Goal: Information Seeking & Learning: Learn about a topic

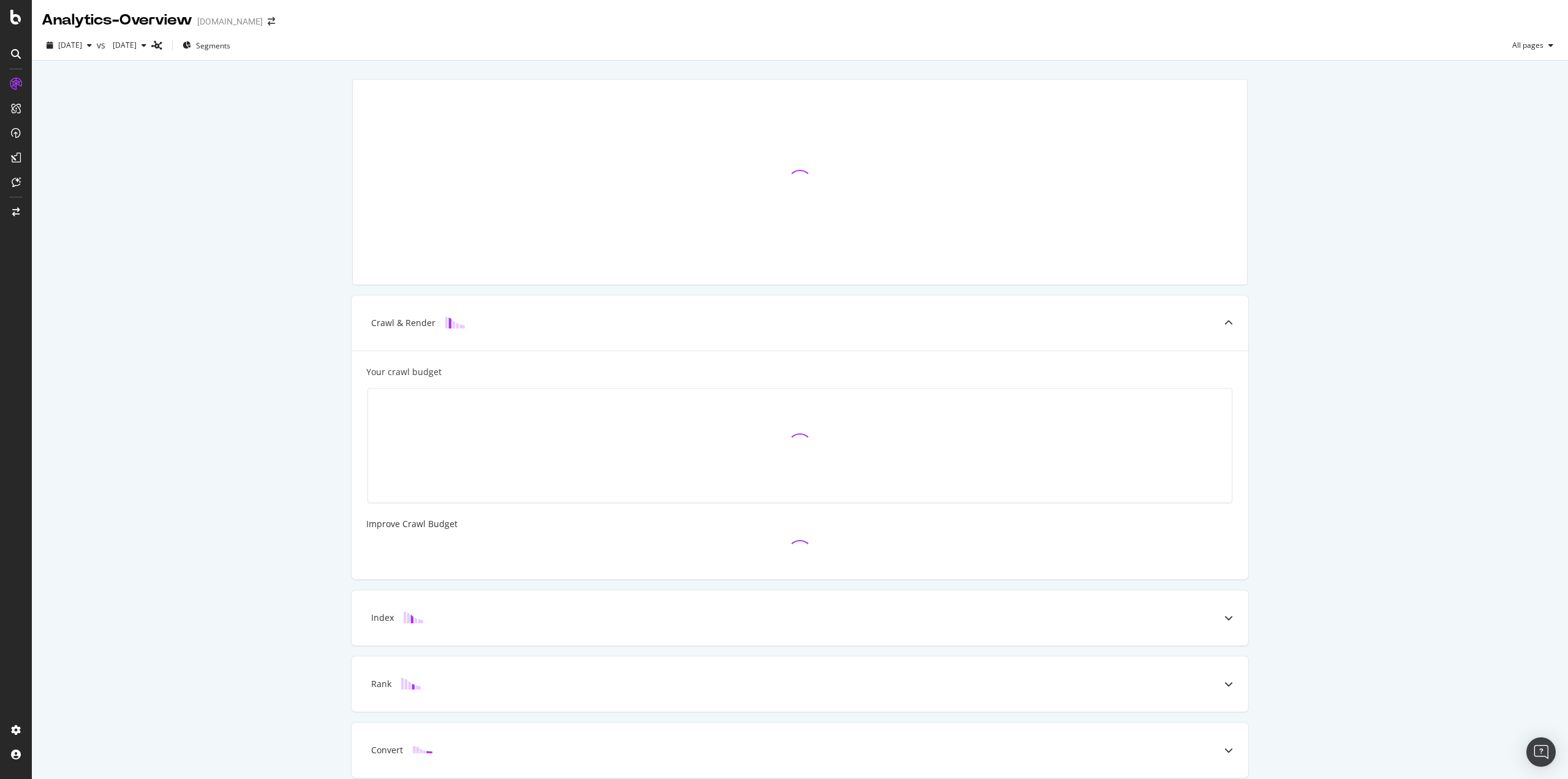
click at [1299, 518] on div "Crawl & Render Your crawl budget Improve Crawl Budget Index Rank Convert" at bounding box center [799, 446] width 1536 height 770
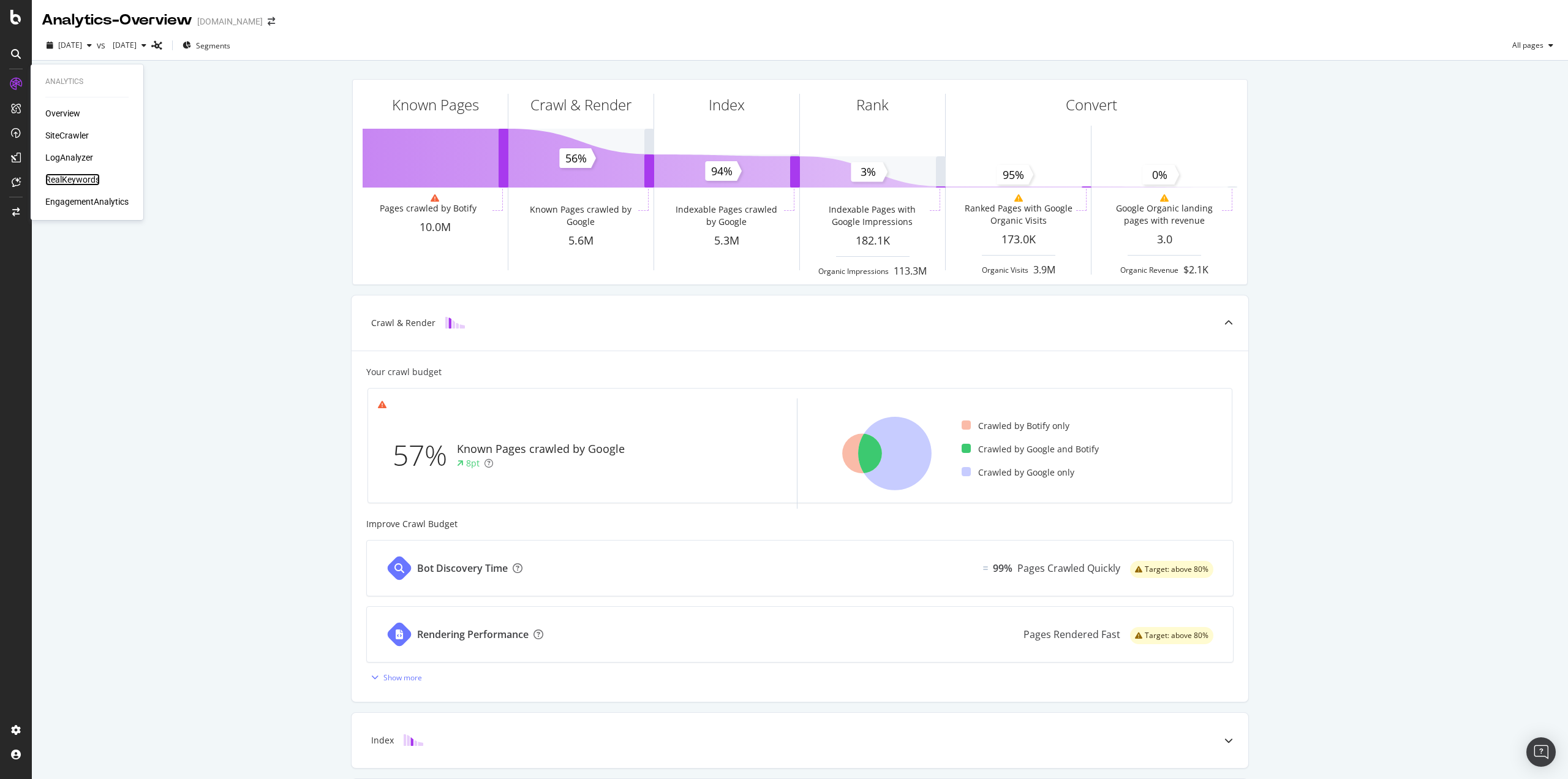
click at [73, 181] on div "RealKeywords" at bounding box center [72, 179] width 54 height 12
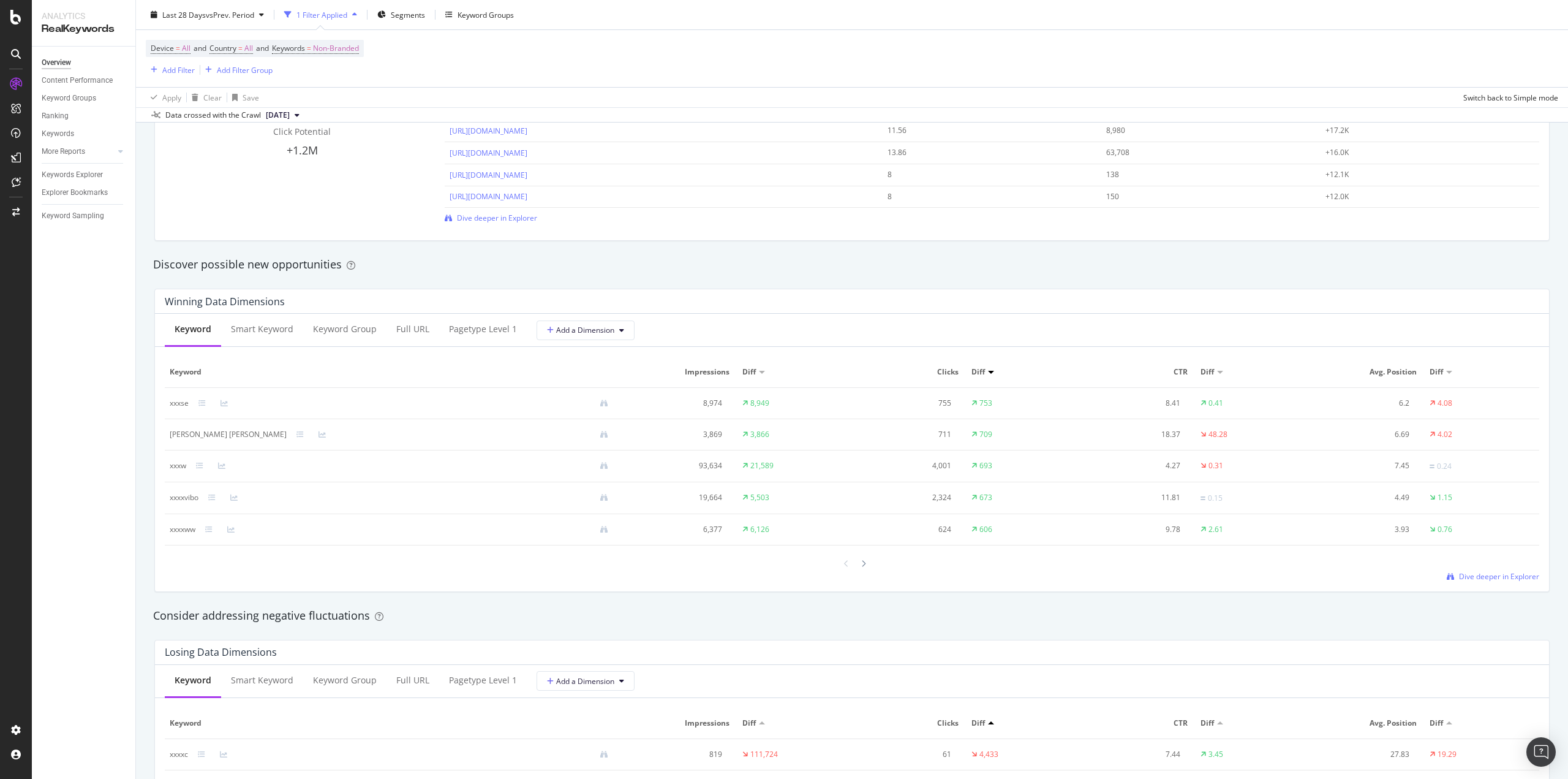
scroll to position [980, 0]
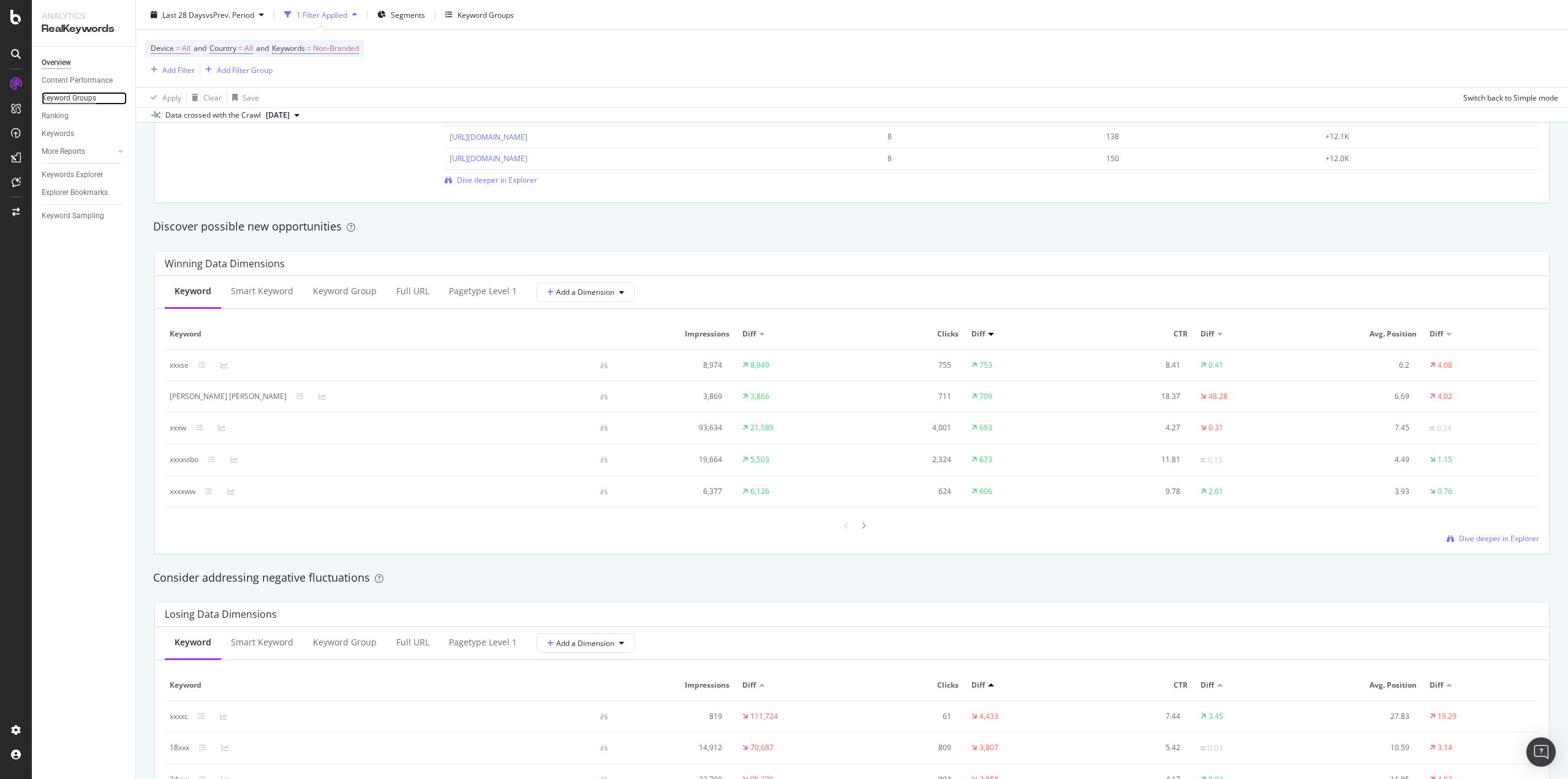
click at [84, 96] on div "Keyword Groups" at bounding box center [68, 97] width 54 height 13
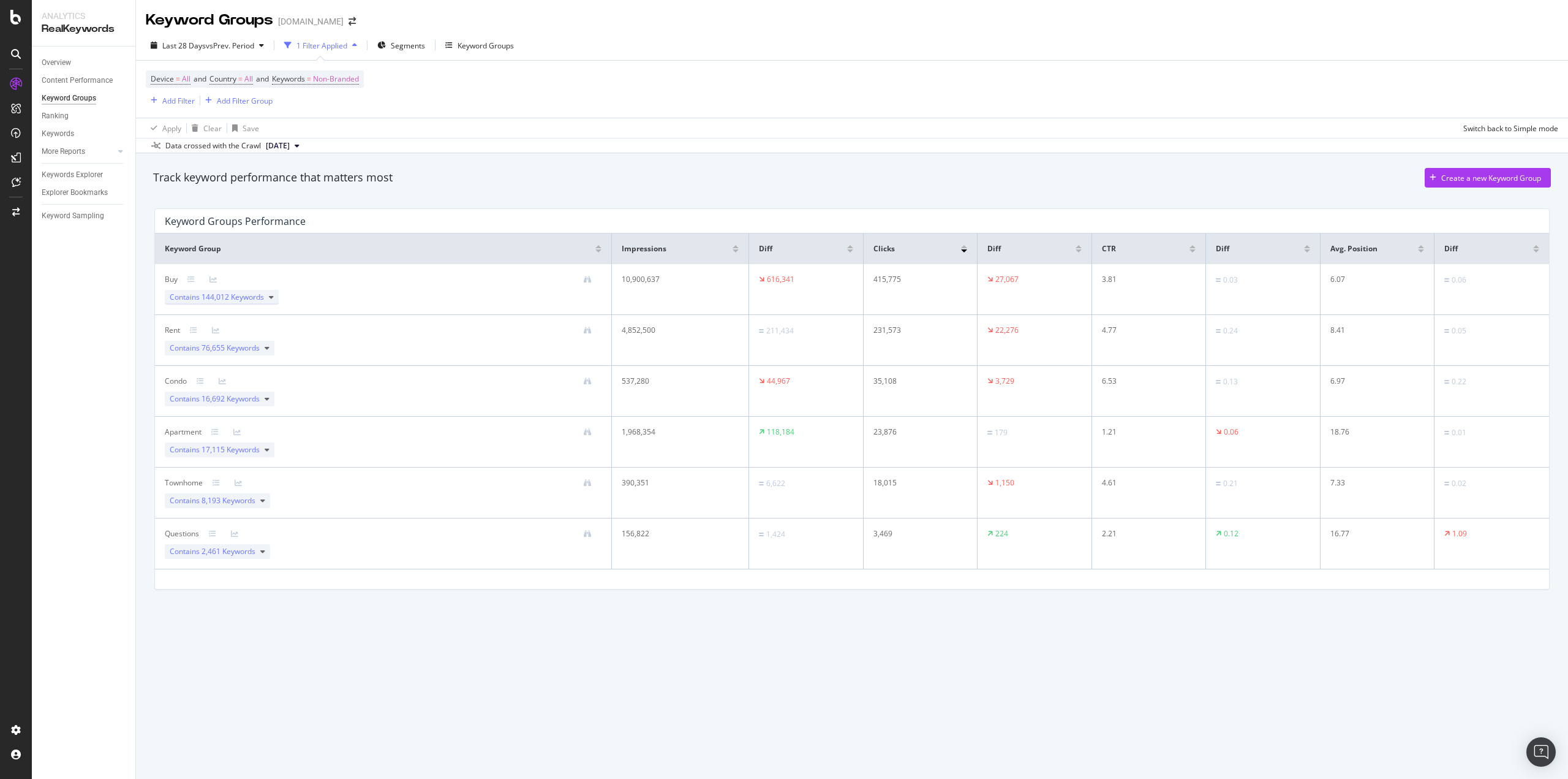
click at [275, 298] on div "Contains 144,012 Keywords" at bounding box center [221, 296] width 114 height 15
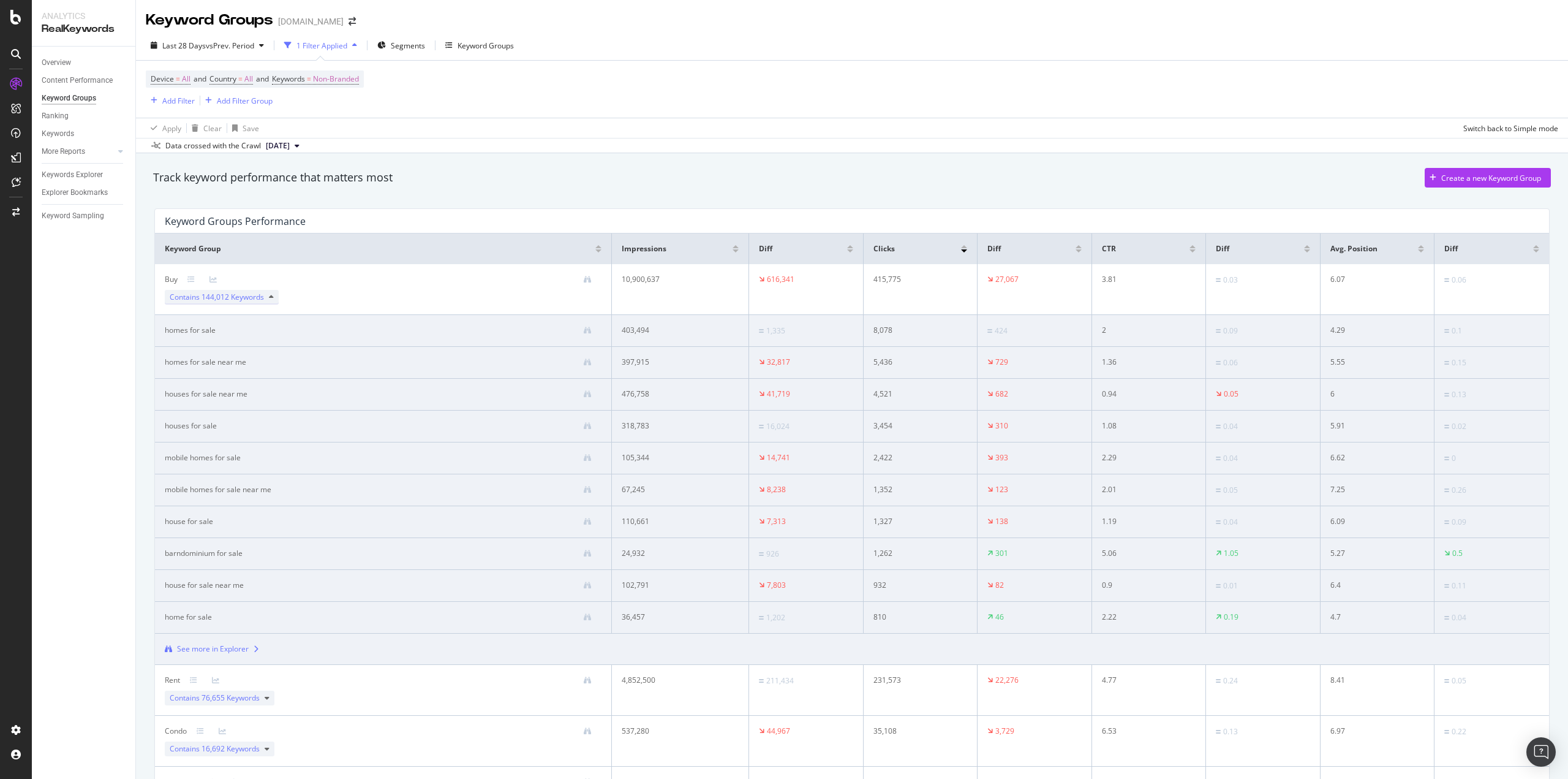
click at [270, 295] on icon at bounding box center [271, 296] width 5 height 7
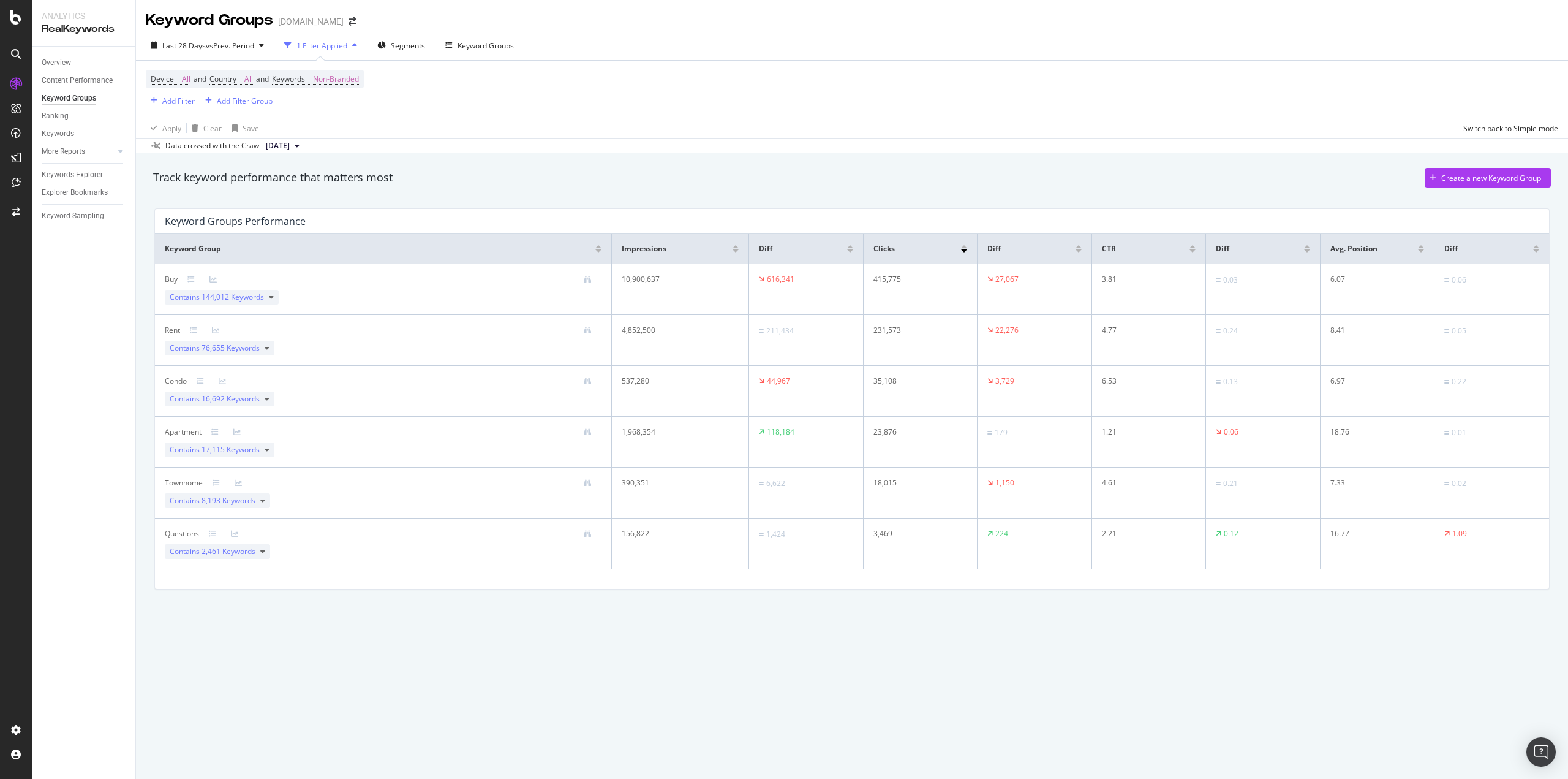
click at [365, 624] on div "Track keyword performance that matters most Create a new Keyword Group Keyword …" at bounding box center [851, 398] width 1432 height 488
click at [264, 551] on icon at bounding box center [262, 551] width 5 height 7
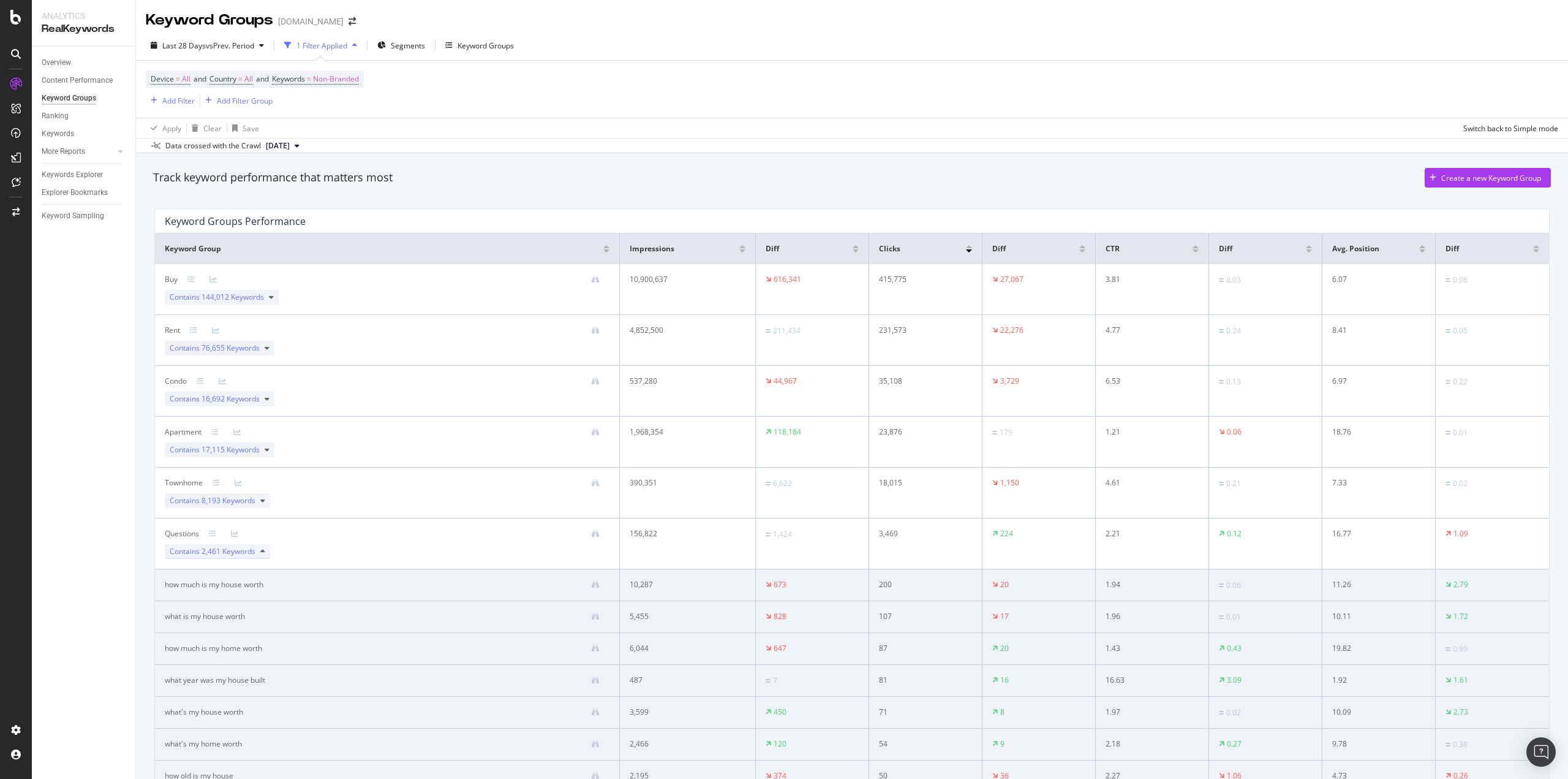
click at [262, 551] on icon at bounding box center [262, 551] width 5 height 7
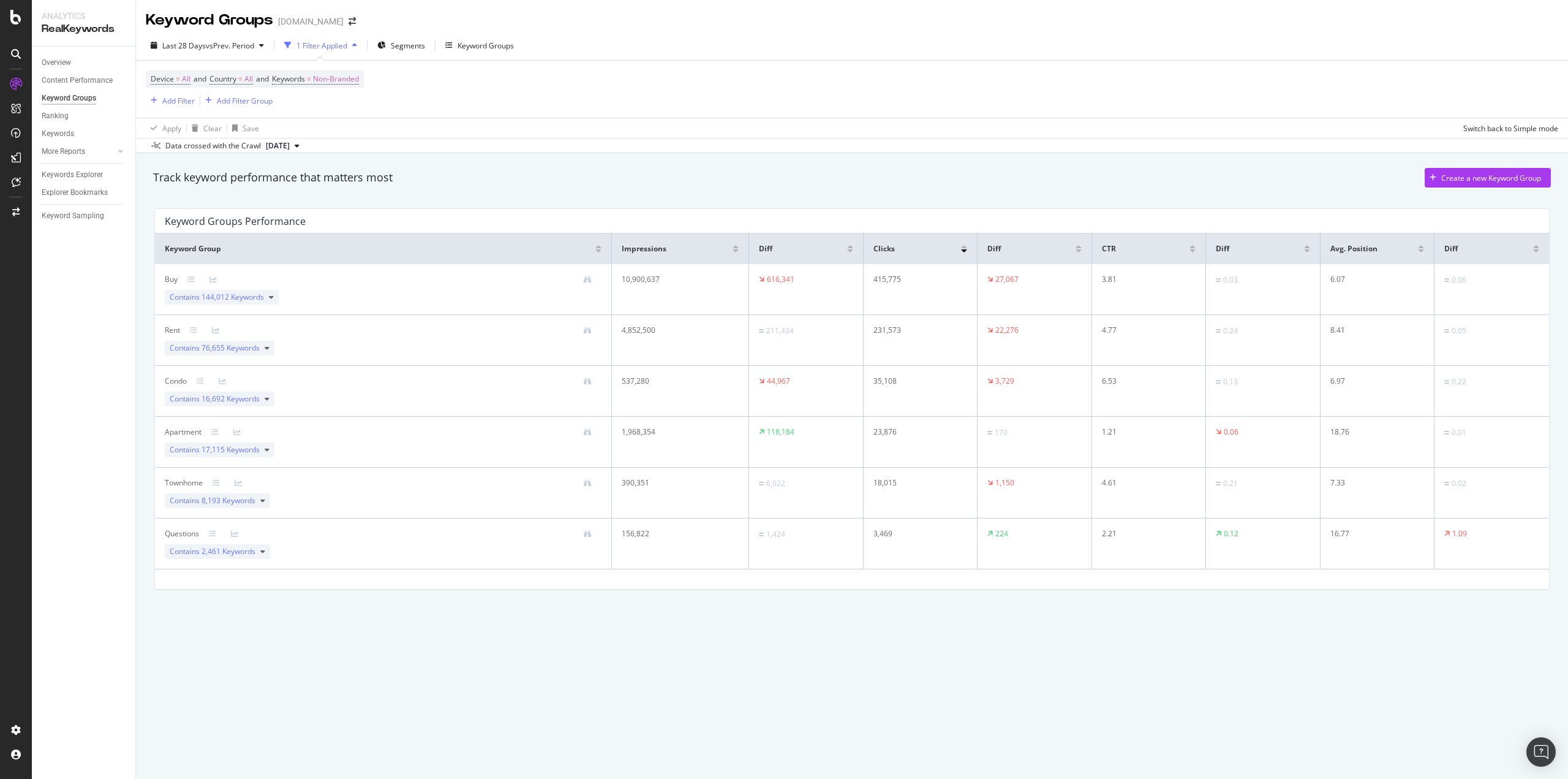
click at [299, 635] on div "Track keyword performance that matters most Create a new Keyword Group Keyword …" at bounding box center [851, 398] width 1432 height 488
click at [261, 626] on div "Track keyword performance that matters most Create a new Keyword Group Keyword …" at bounding box center [851, 398] width 1432 height 488
click at [269, 452] on icon at bounding box center [267, 449] width 5 height 7
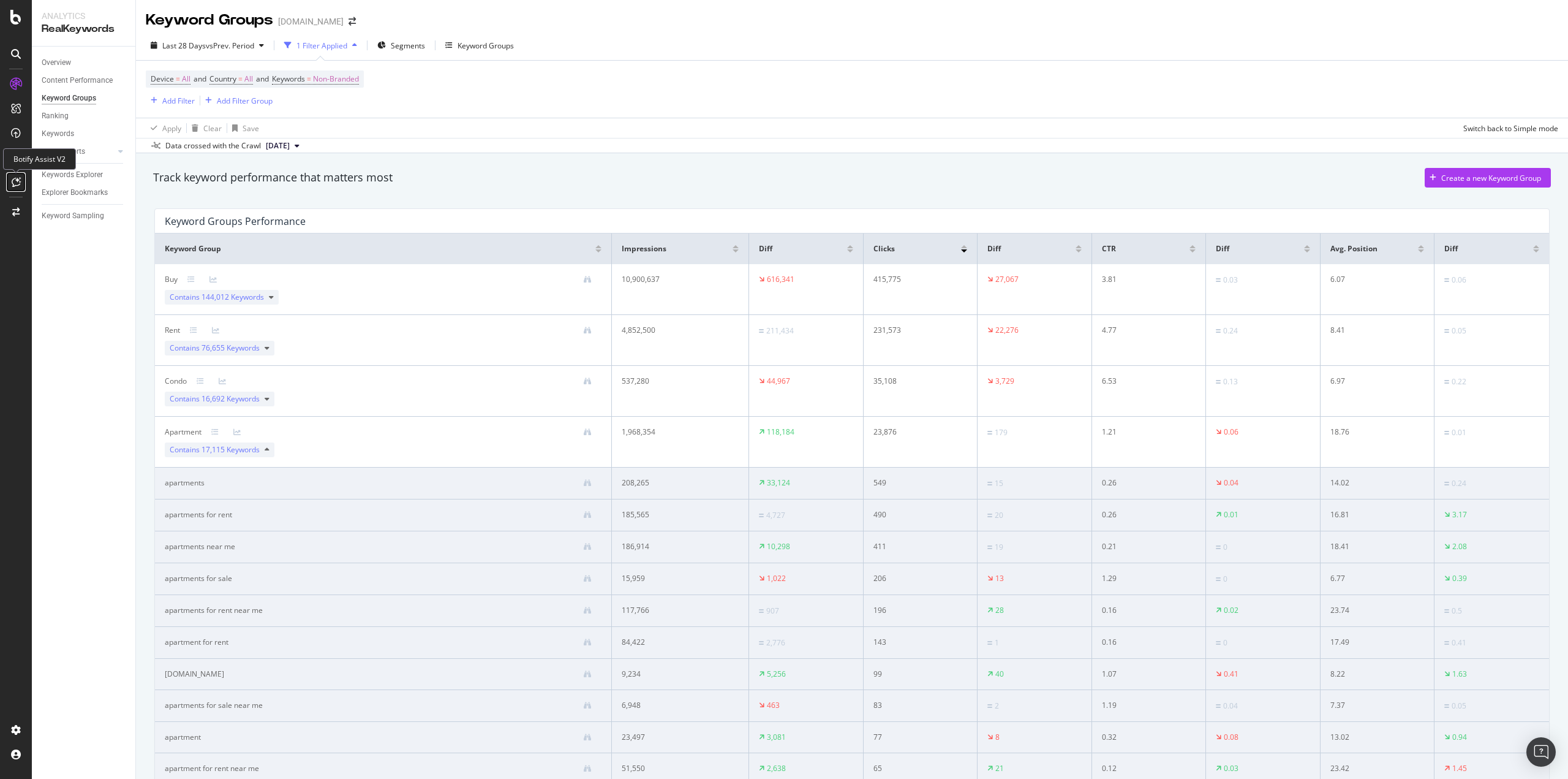
click at [12, 181] on icon at bounding box center [16, 182] width 9 height 10
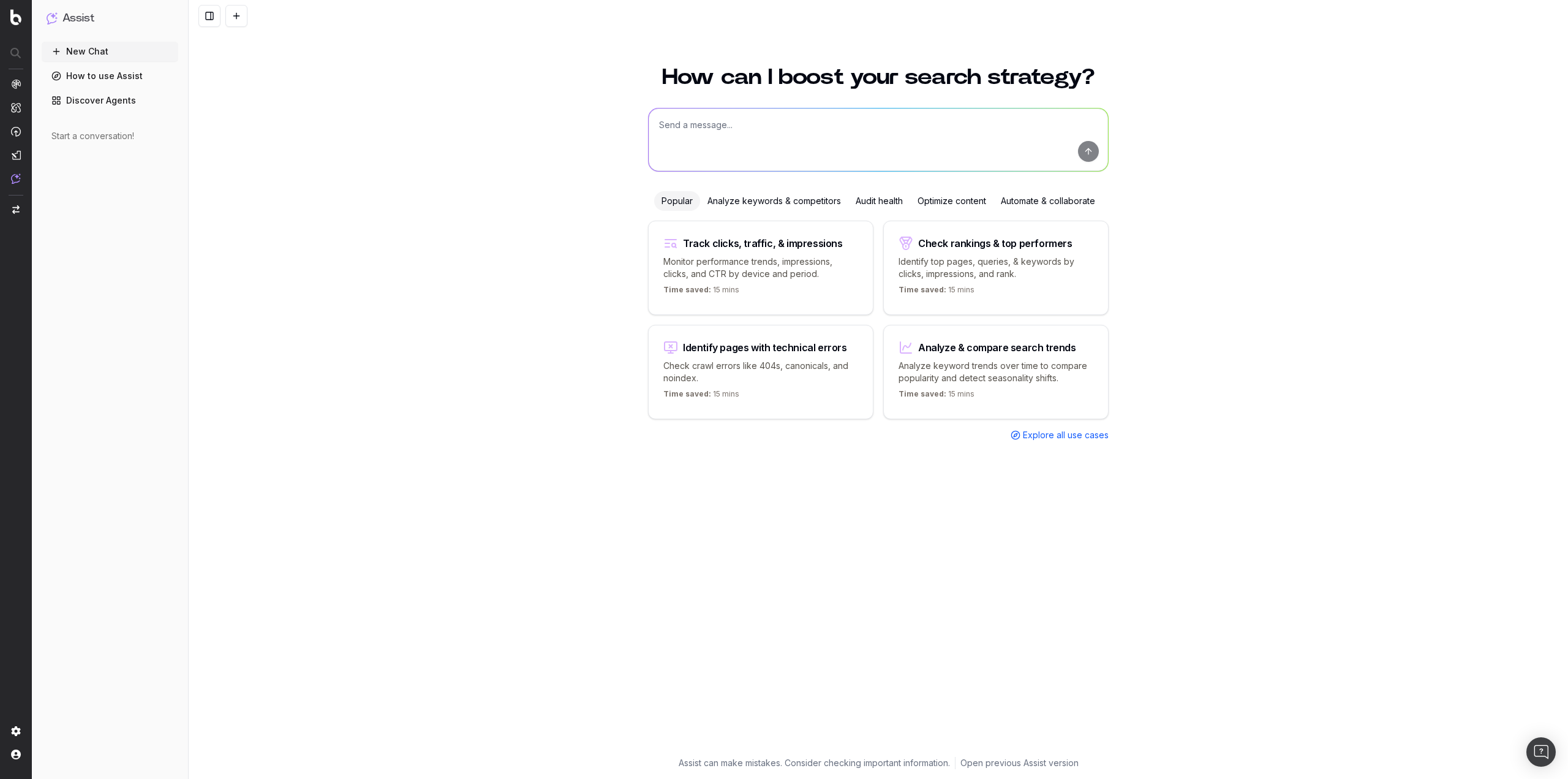
drag, startPoint x: 485, startPoint y: 207, endPoint x: 286, endPoint y: 37, distance: 261.7
click at [468, 184] on div "How can I boost your search strategy? Popular Analyze keywords & competitors Au…" at bounding box center [878, 415] width 1379 height 728
